Goal: Information Seeking & Learning: Learn about a topic

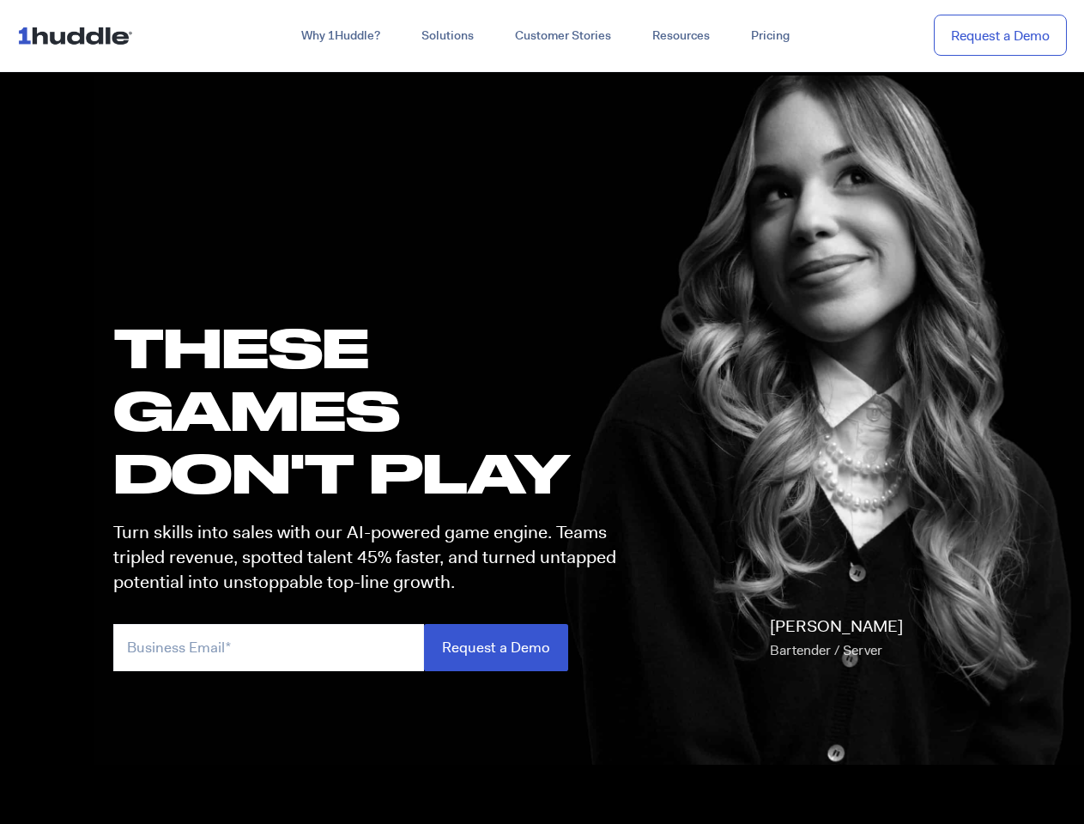
click at [541, 412] on h1 "these GAMES DON'T PLAY" at bounding box center [372, 410] width 518 height 189
click at [339, 36] on link "Why 1Huddle?" at bounding box center [341, 36] width 120 height 31
click at [446, 36] on link "Solutions" at bounding box center [448, 36] width 94 height 31
click at [680, 36] on link "Resources" at bounding box center [680, 36] width 99 height 31
click at [372, 647] on input "email" at bounding box center [268, 647] width 311 height 47
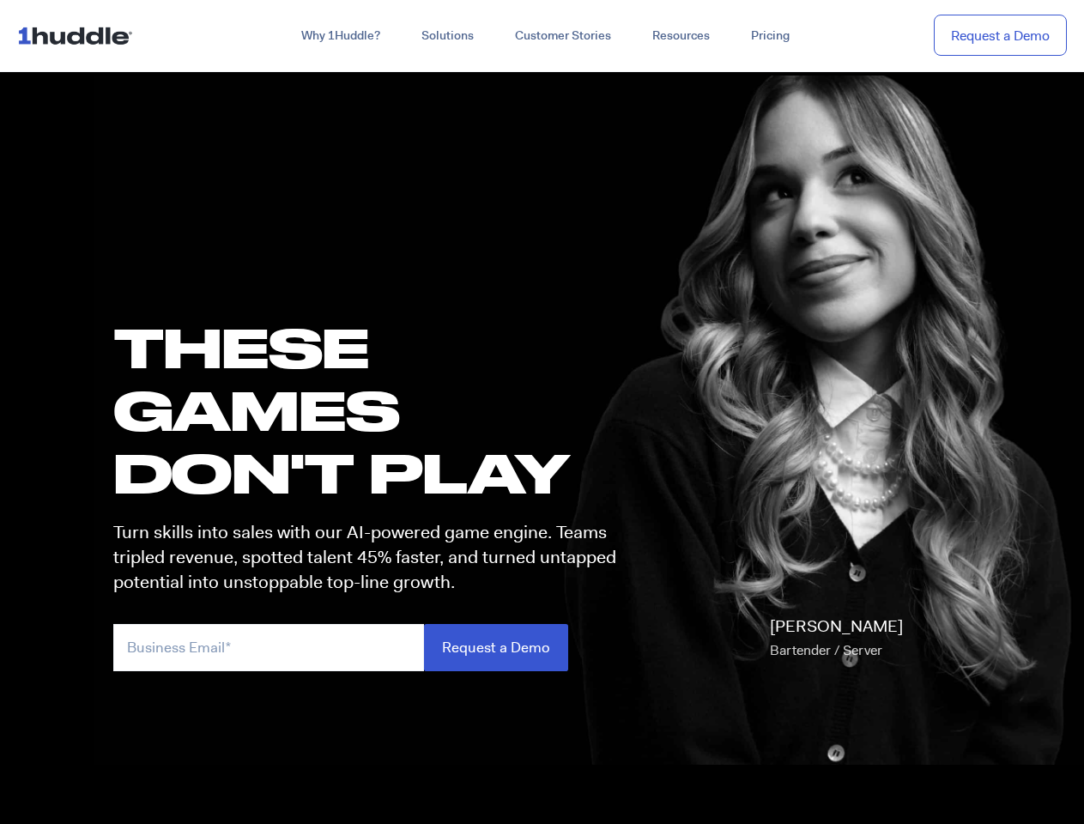
click at [495, 647] on input "Request a Demo" at bounding box center [496, 647] width 144 height 47
